Goal: Information Seeking & Learning: Find specific fact

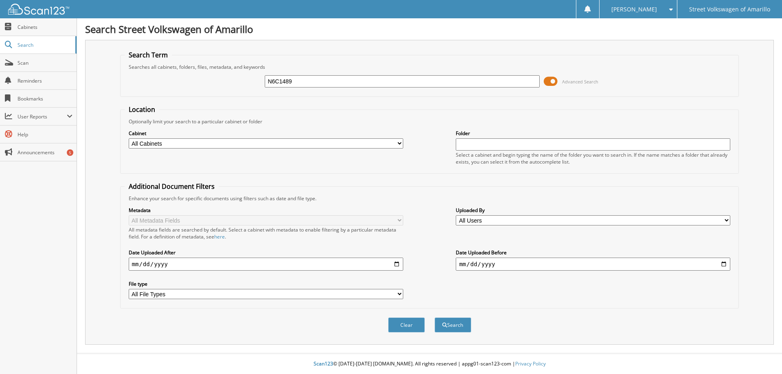
type input "N6C1489"
click at [434, 318] on button "Search" at bounding box center [452, 325] width 37 height 15
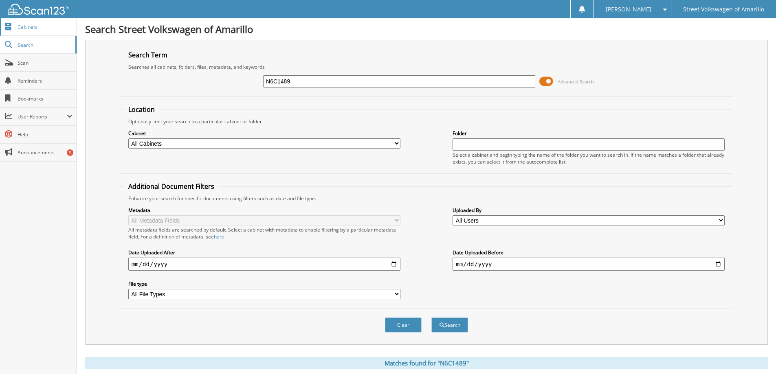
click at [35, 26] on span "Cabinets" at bounding box center [45, 27] width 55 height 7
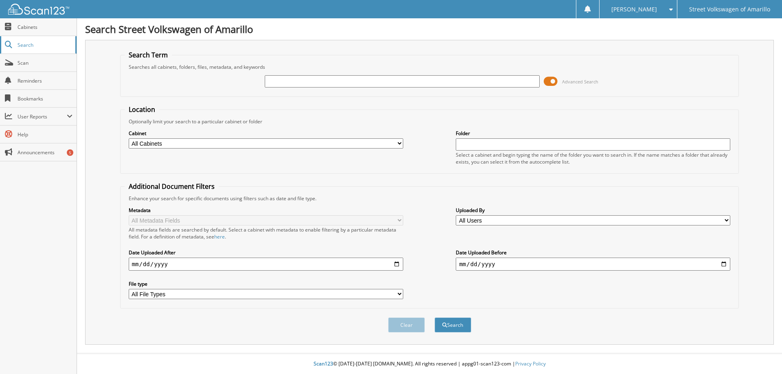
click at [28, 44] on span "Search" at bounding box center [45, 45] width 54 height 7
click at [251, 141] on select "All Cabinets CERTIFIED PREOWNED DEAD DEALS NEW CAR DEALS USED CAR DEALS Needs F…" at bounding box center [266, 143] width 274 height 10
click at [283, 77] on input "text" at bounding box center [402, 81] width 274 height 12
paste input "N6C1489"
type input "N6C1489"
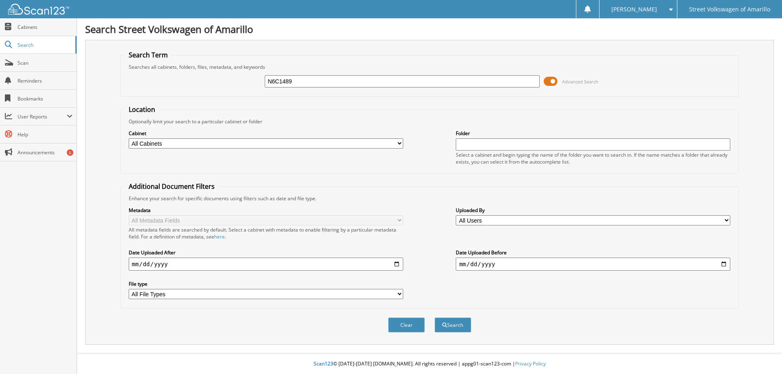
click at [434, 318] on button "Search" at bounding box center [452, 325] width 37 height 15
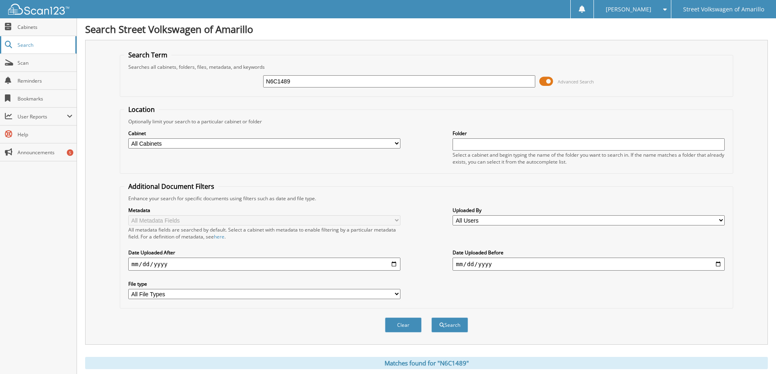
click at [23, 45] on span "Search" at bounding box center [45, 45] width 54 height 7
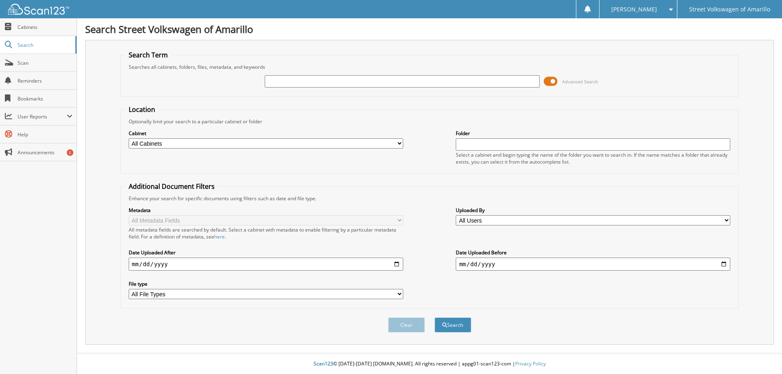
click at [277, 83] on input "text" at bounding box center [402, 81] width 274 height 12
type input "N6C1489"
click at [455, 325] on button "Search" at bounding box center [452, 325] width 37 height 15
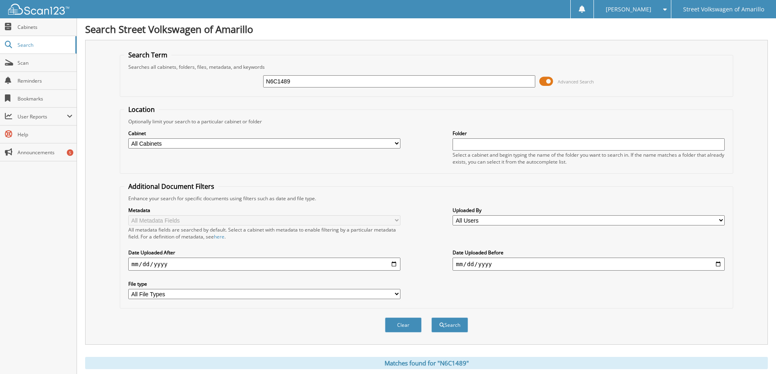
scroll to position [202, 0]
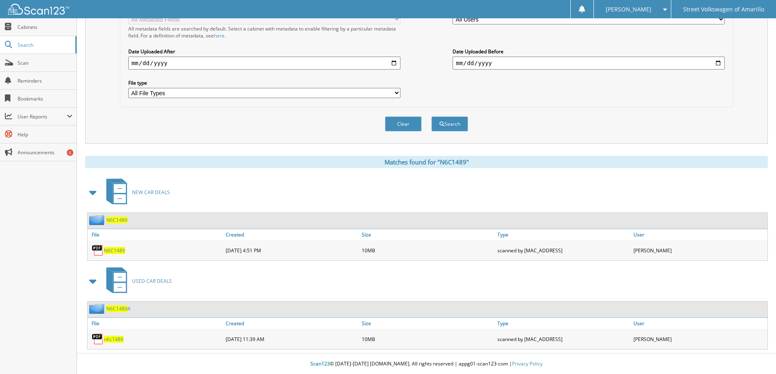
click at [108, 249] on span "N6C1489" at bounding box center [114, 250] width 21 height 7
